Goal: Information Seeking & Learning: Learn about a topic

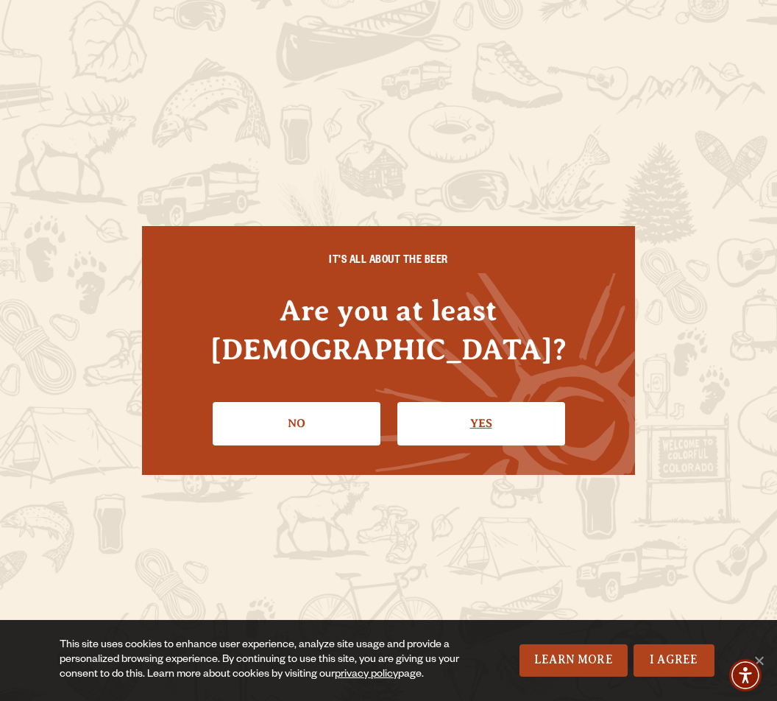
click at [490, 421] on link "Yes" at bounding box center [481, 423] width 168 height 43
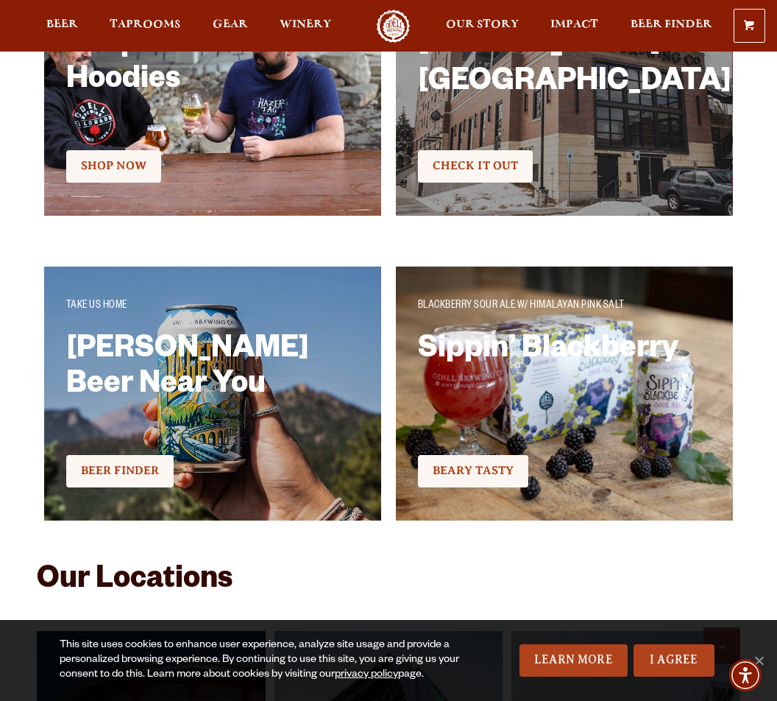
scroll to position [2251, 0]
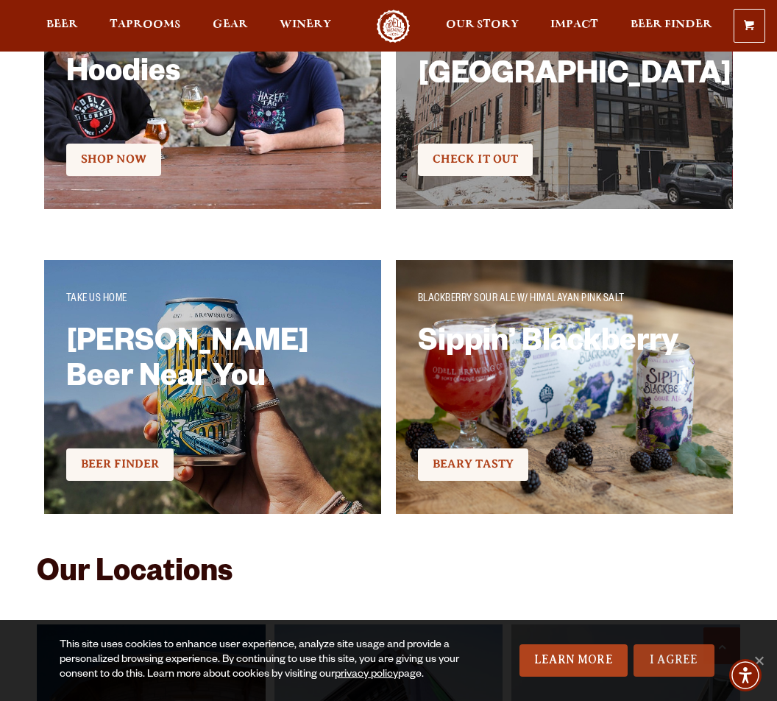
click at [684, 676] on link "I Agree" at bounding box center [674, 660] width 81 height 32
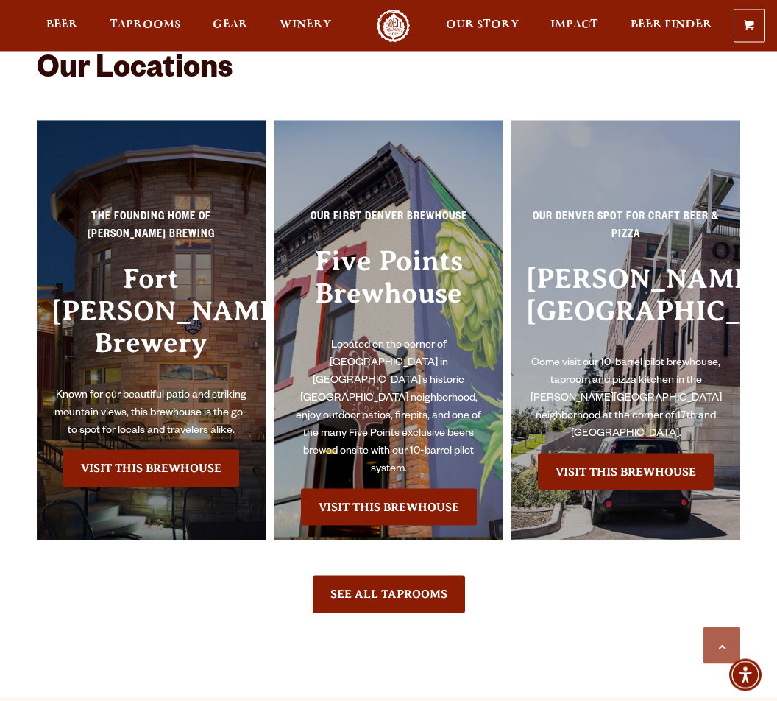
scroll to position [2756, 0]
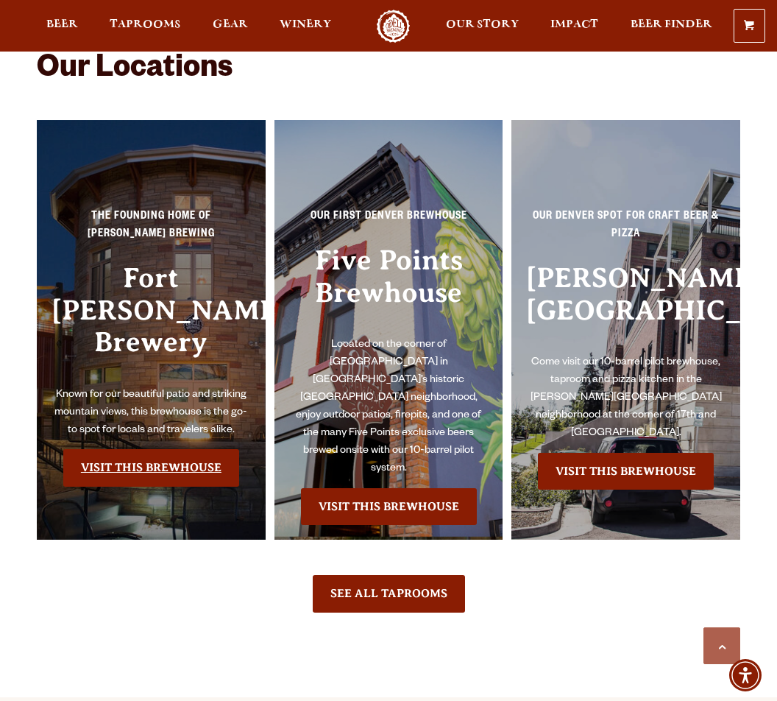
click at [168, 449] on link "Visit this Brewhouse" at bounding box center [151, 467] width 176 height 37
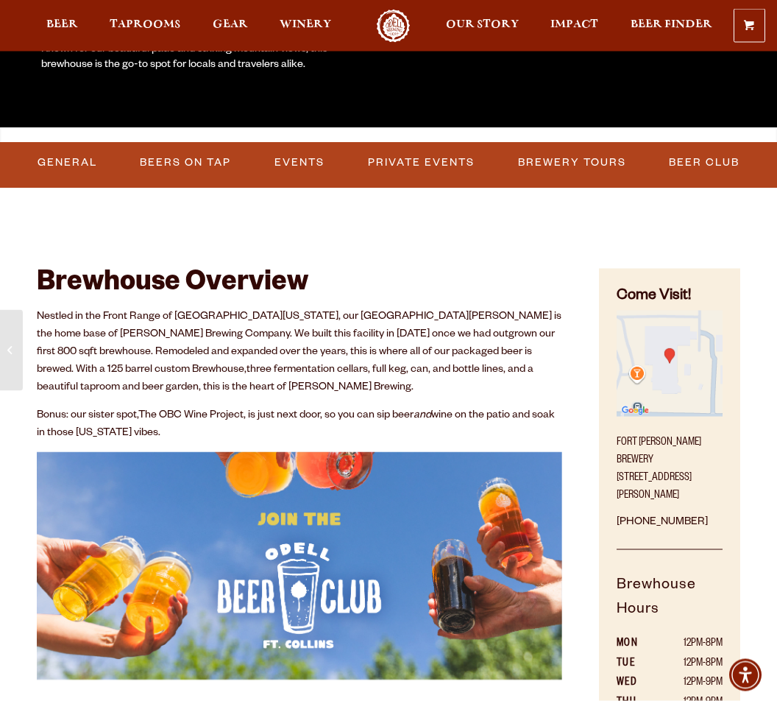
scroll to position [310, 0]
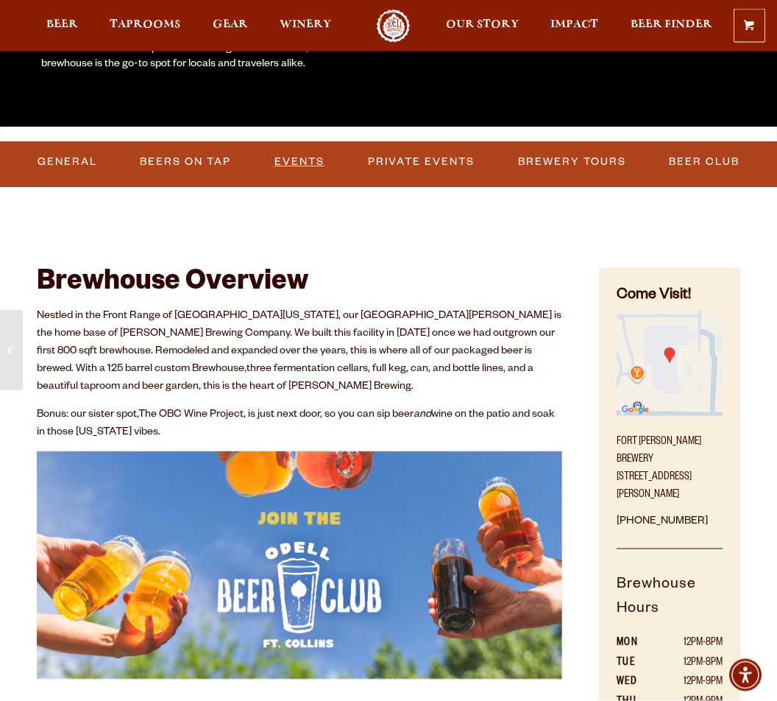
click at [304, 158] on link "Events" at bounding box center [300, 163] width 62 height 34
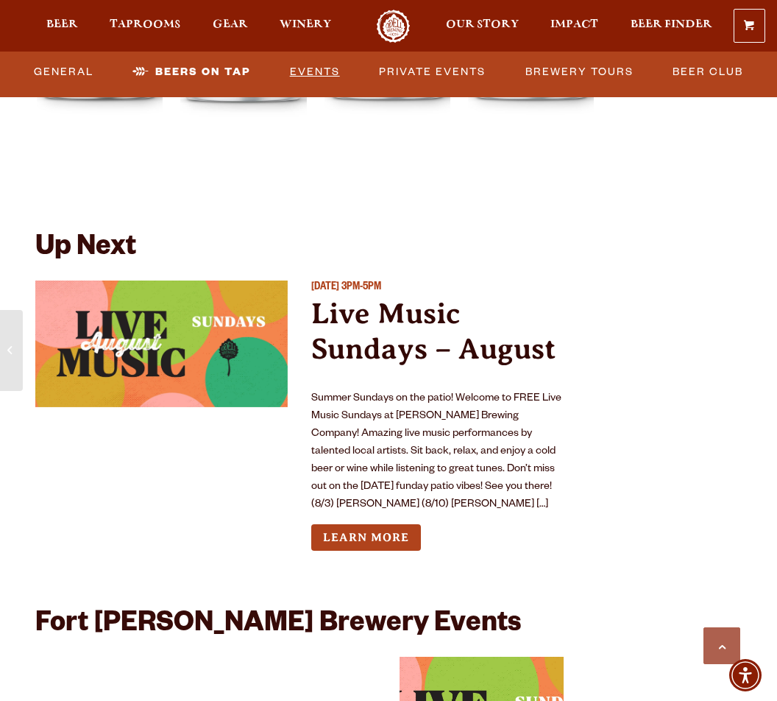
scroll to position [5317, 0]
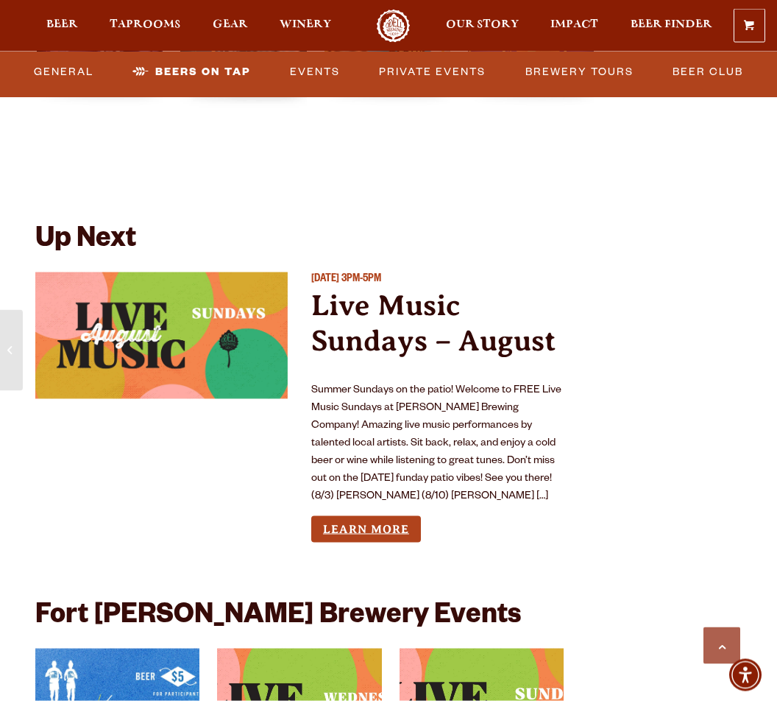
click at [382, 532] on link "Learn More" at bounding box center [366, 529] width 110 height 27
